Goal: Navigation & Orientation: Find specific page/section

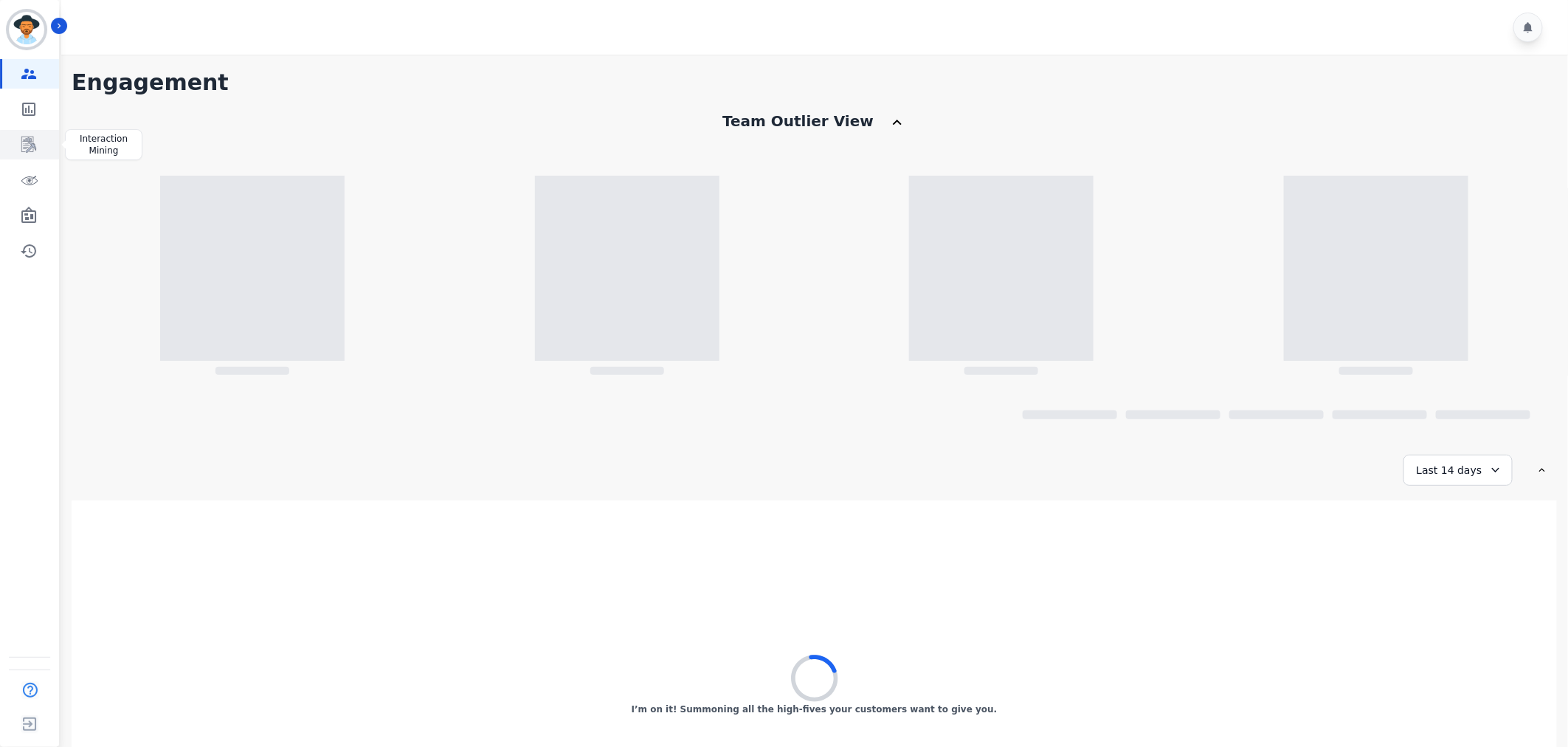
click at [23, 142] on icon "Sidebar" at bounding box center [28, 145] width 18 height 18
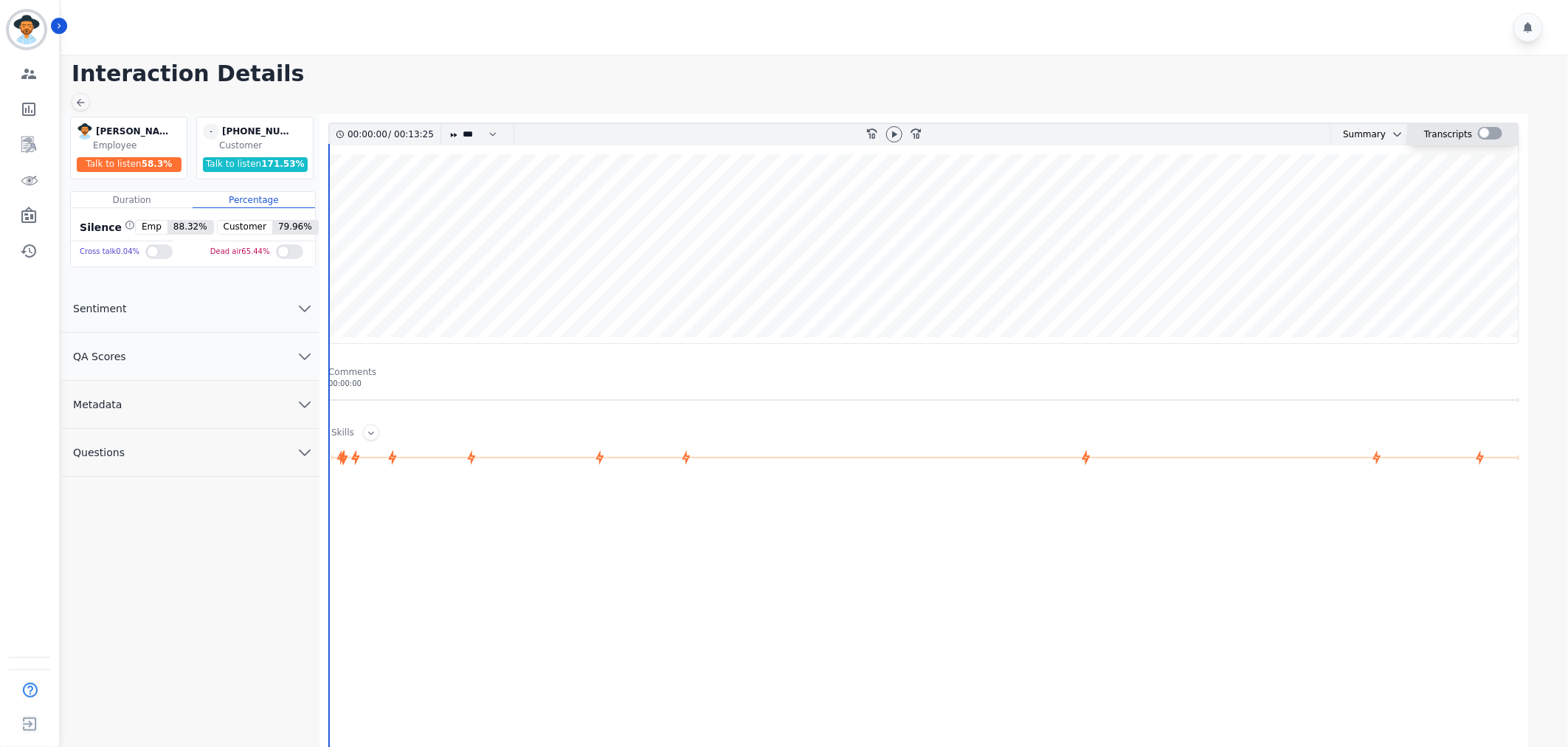
click at [1485, 133] on div at bounding box center [1490, 132] width 24 height 13
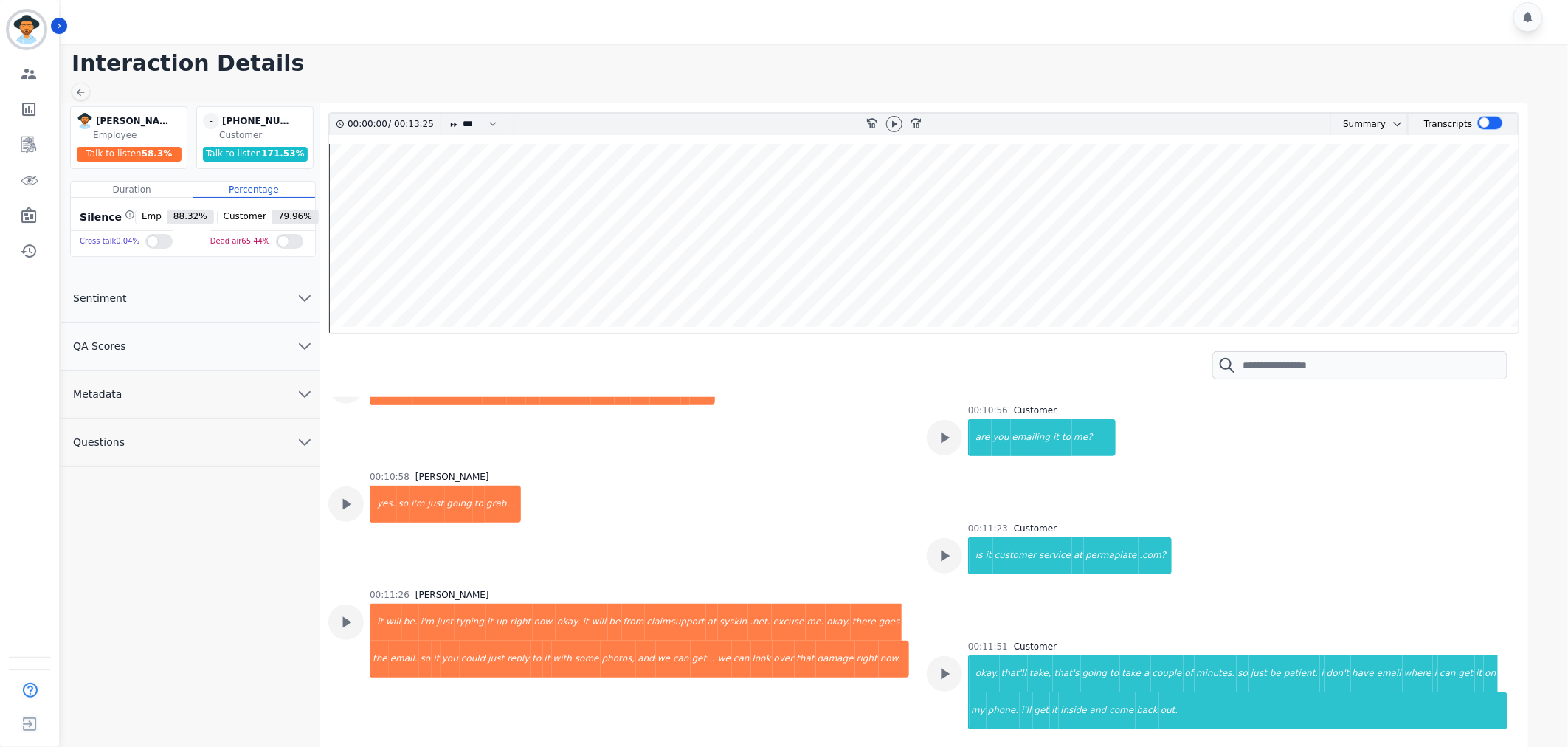
scroll to position [4592, 0]
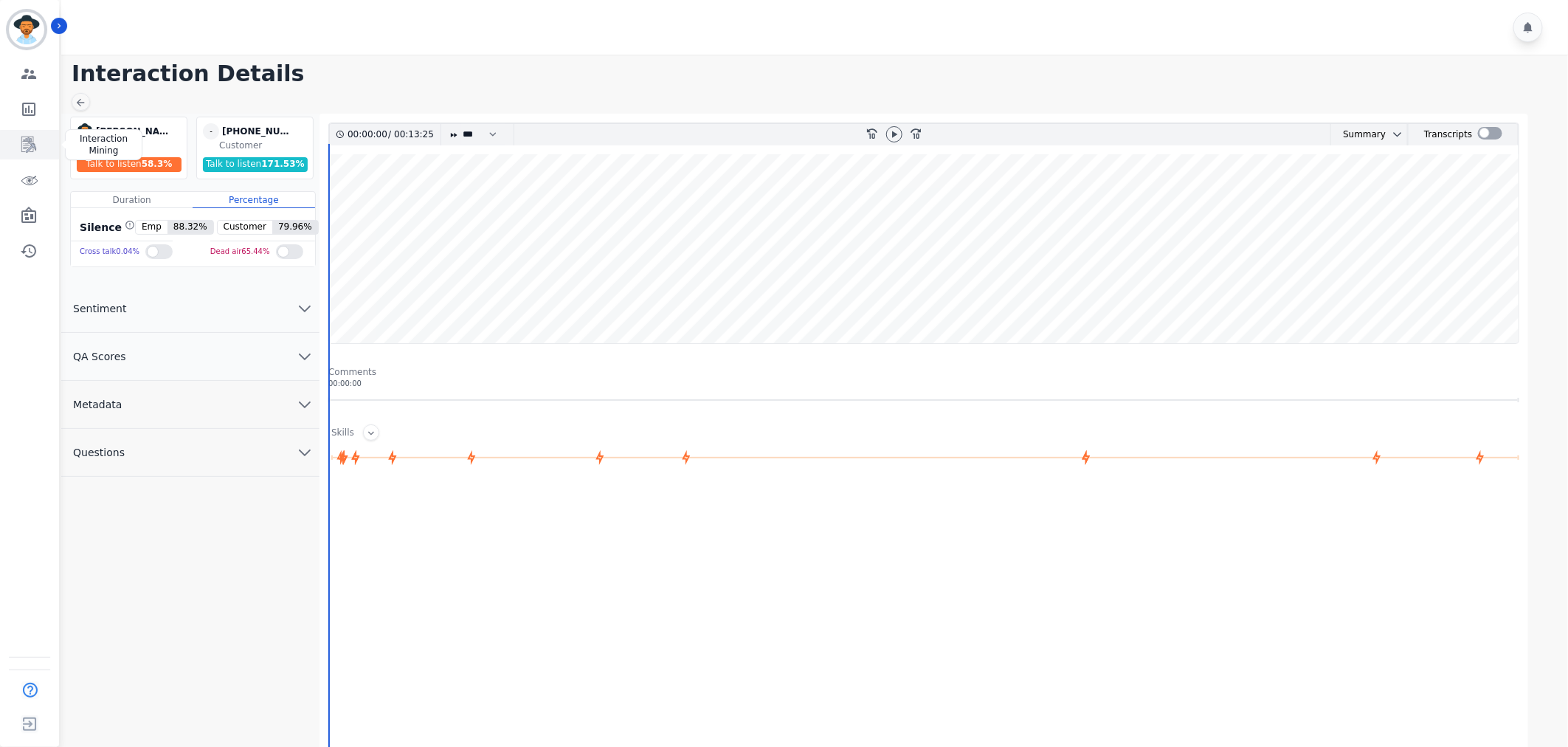
click at [39, 141] on link "Sidebar" at bounding box center [30, 145] width 57 height 29
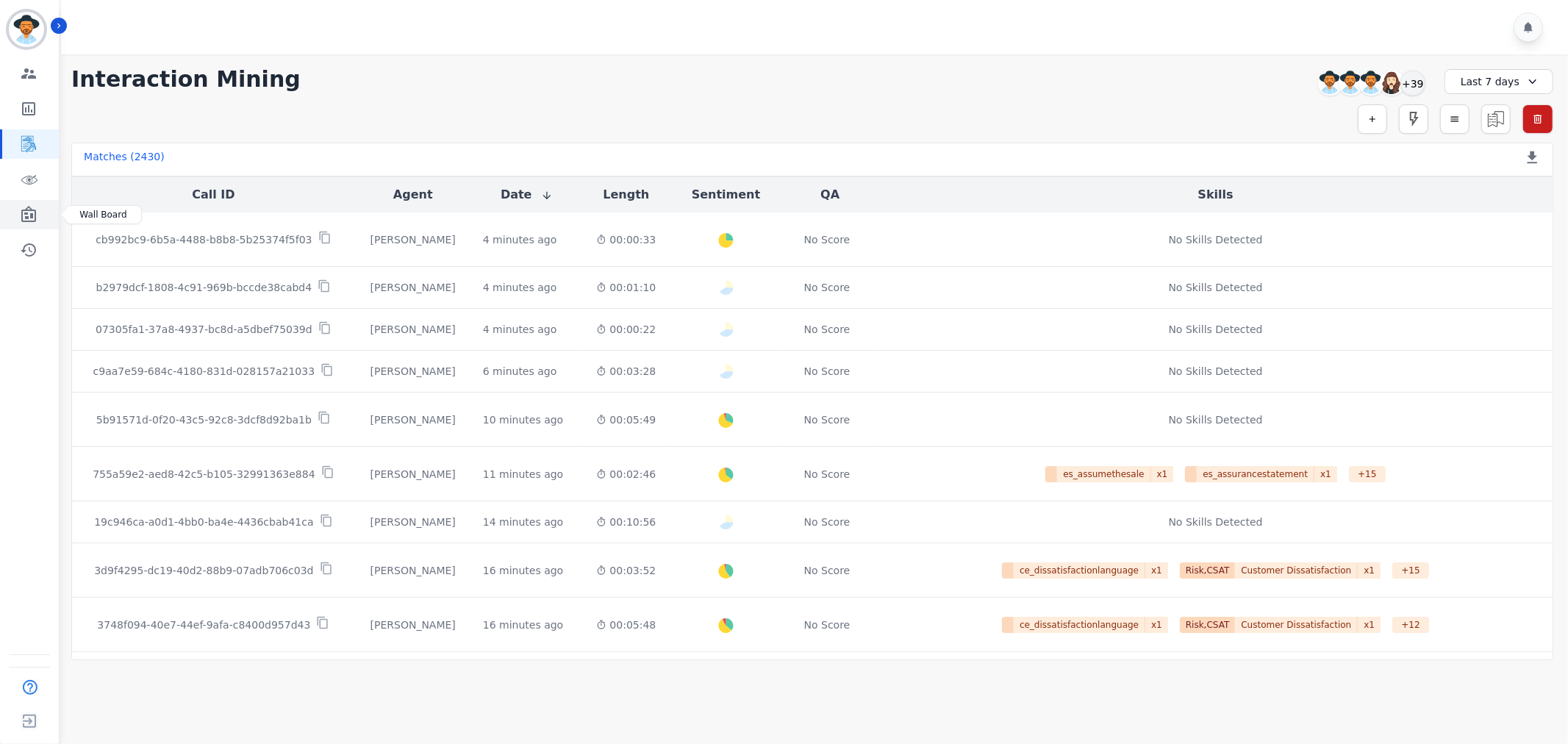
click at [17, 214] on link "Sidebar" at bounding box center [30, 215] width 57 height 29
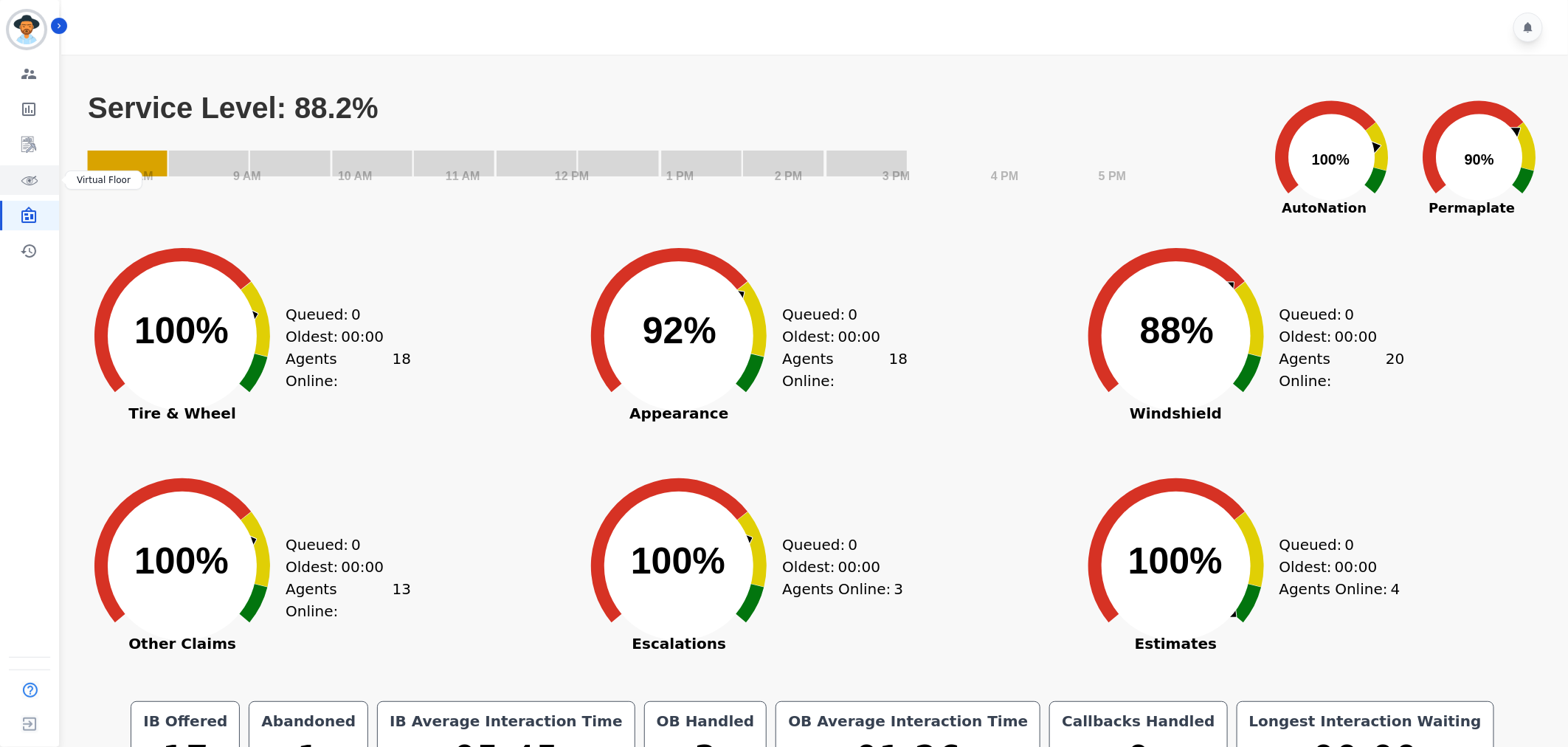
click at [26, 177] on icon "Sidebar" at bounding box center [28, 180] width 18 height 18
